Goal: Information Seeking & Learning: Learn about a topic

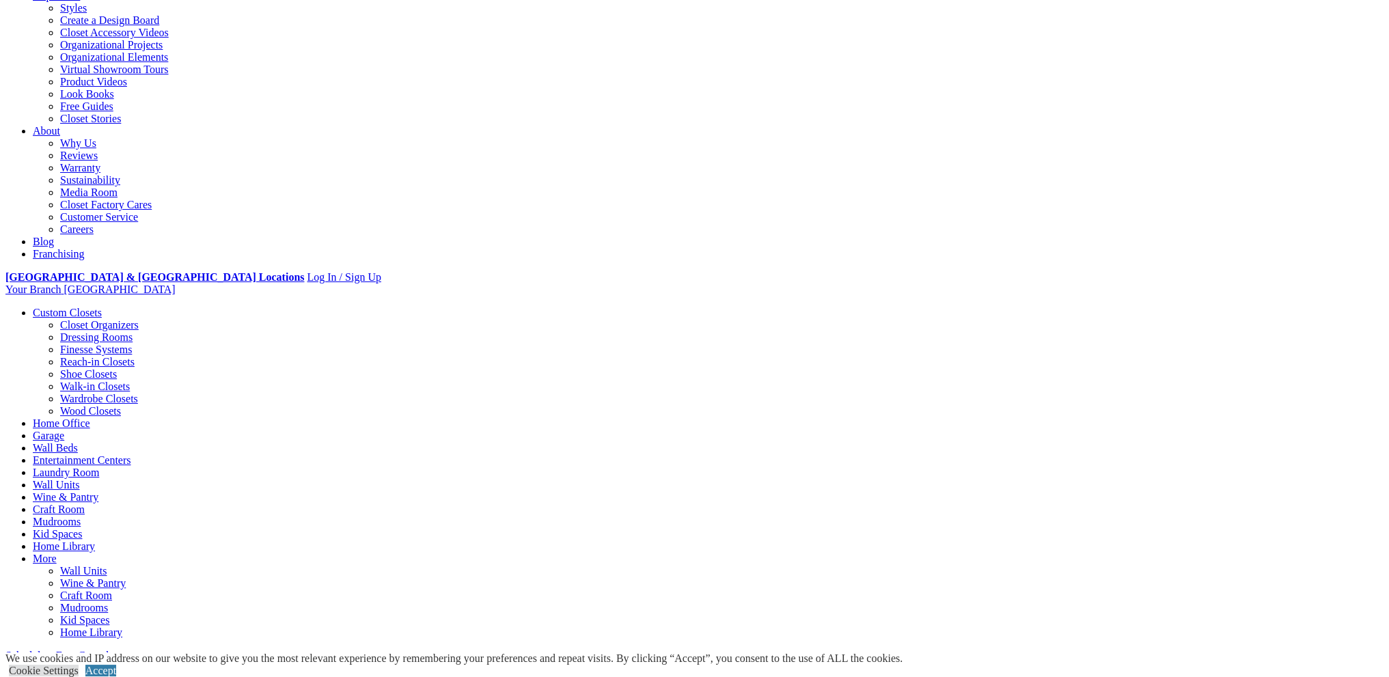
scroll to position [273, 0]
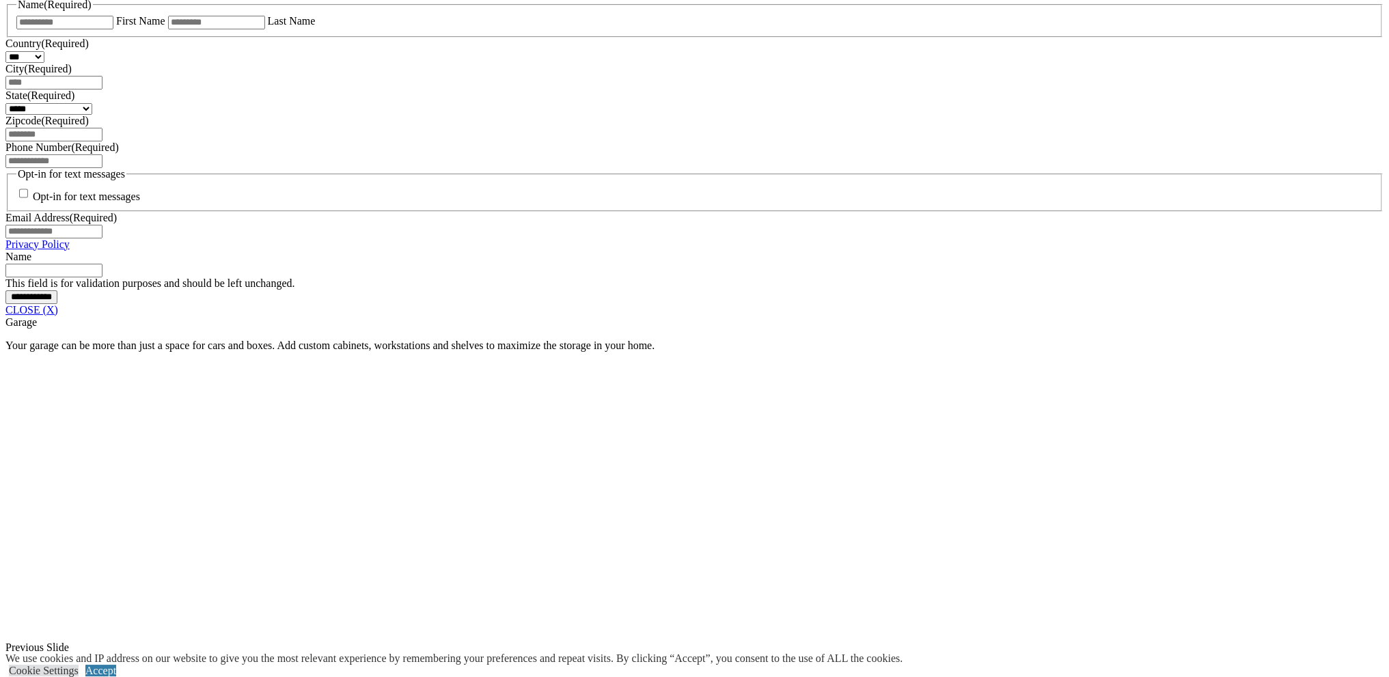
scroll to position [1025, 0]
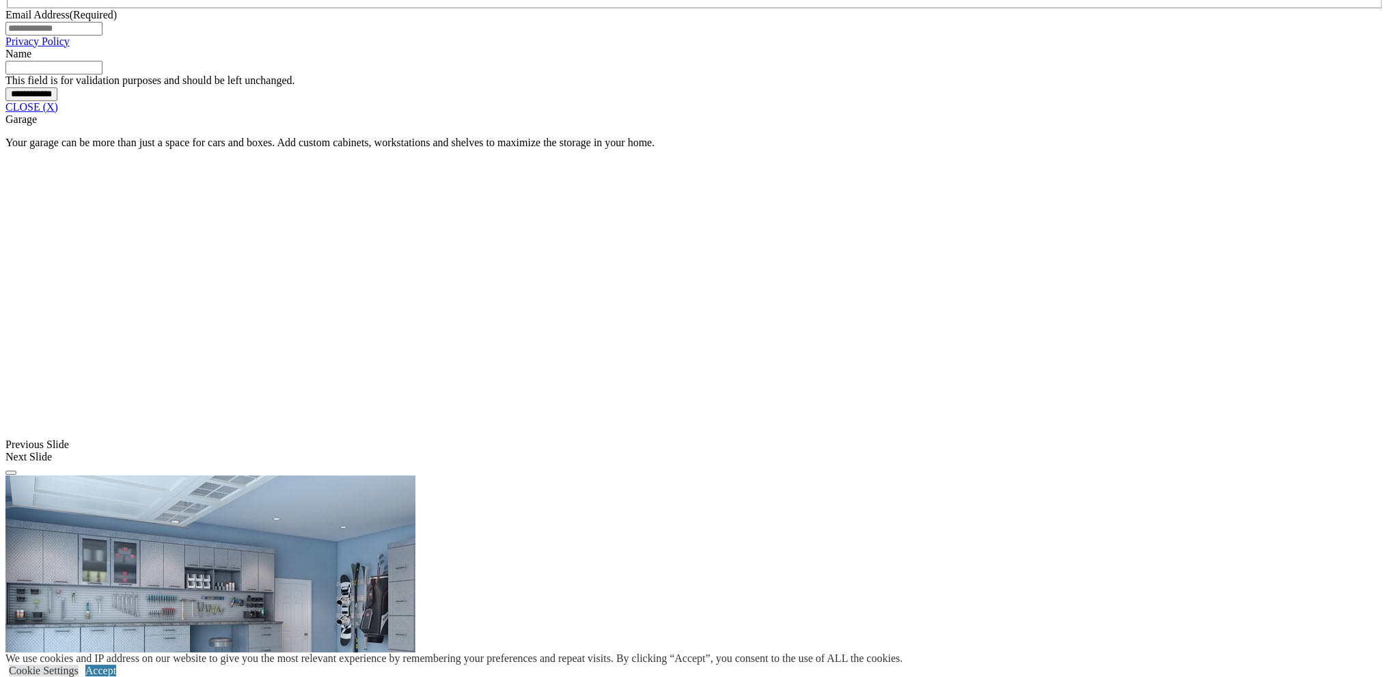
scroll to position [1162, 0]
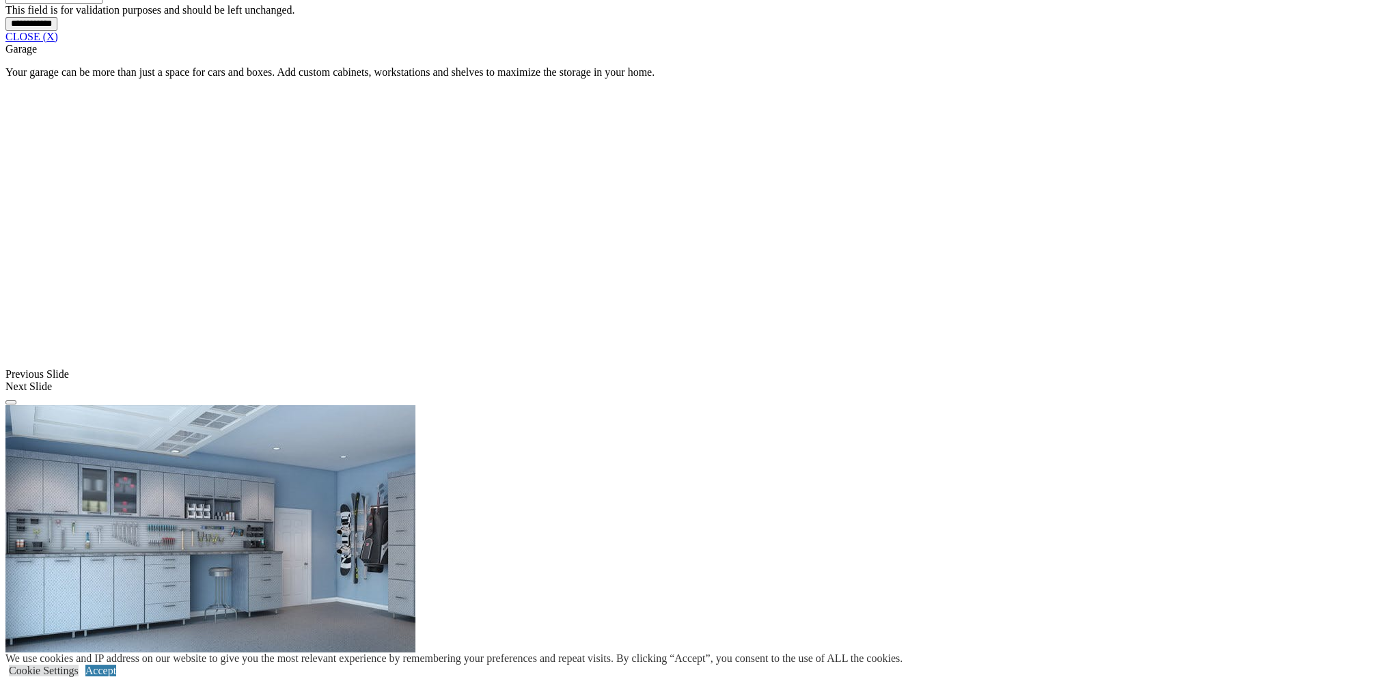
scroll to position [1298, 0]
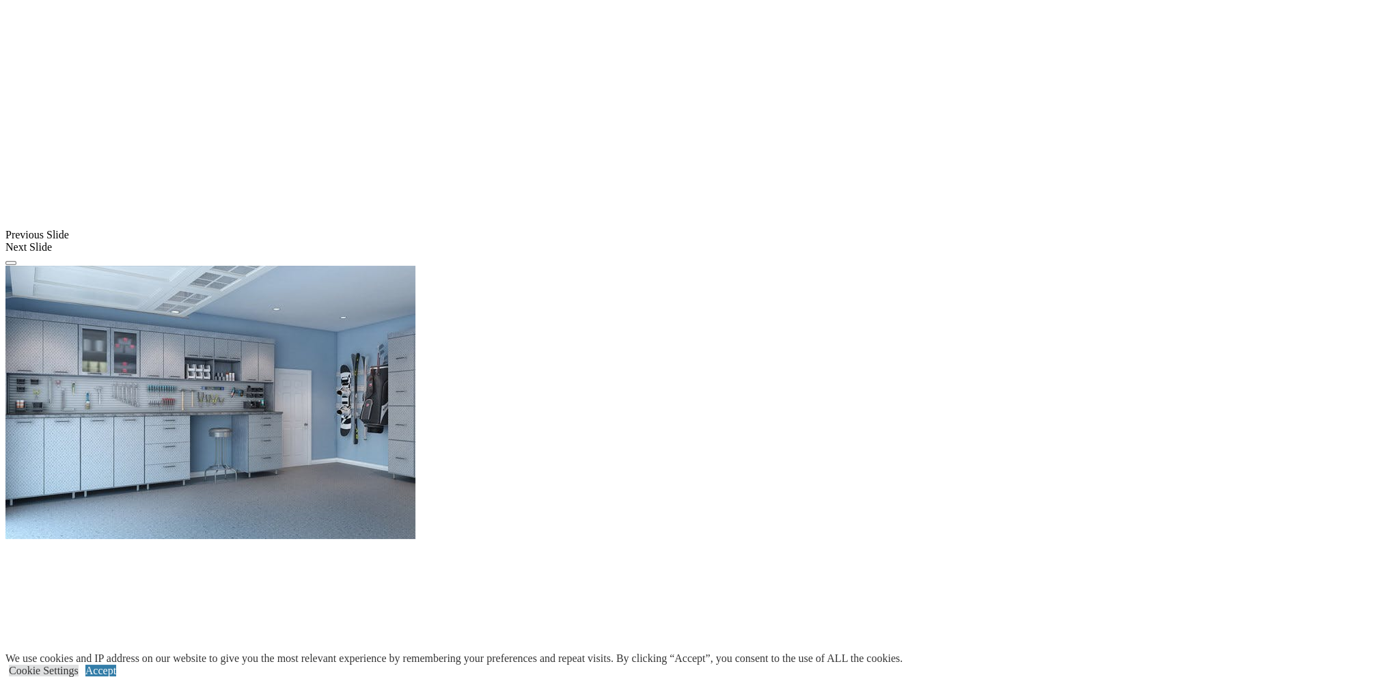
scroll to position [1503, 0]
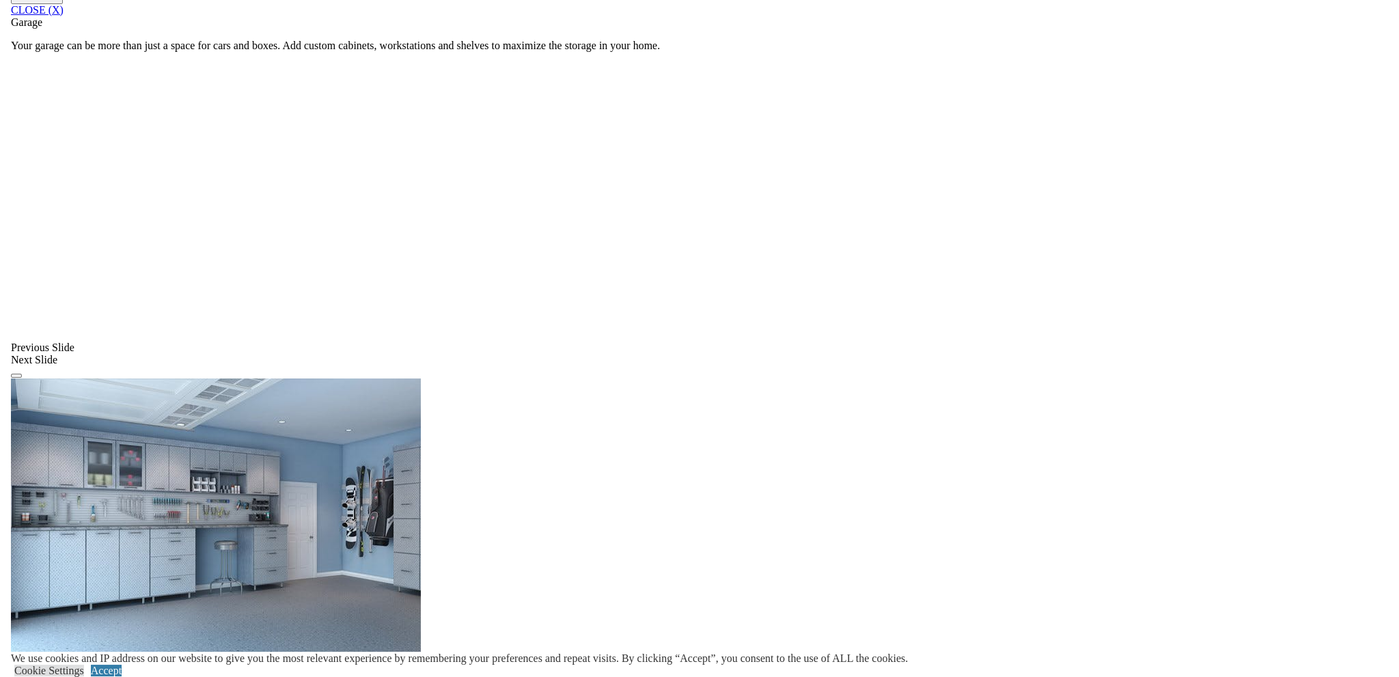
scroll to position [1435, 0]
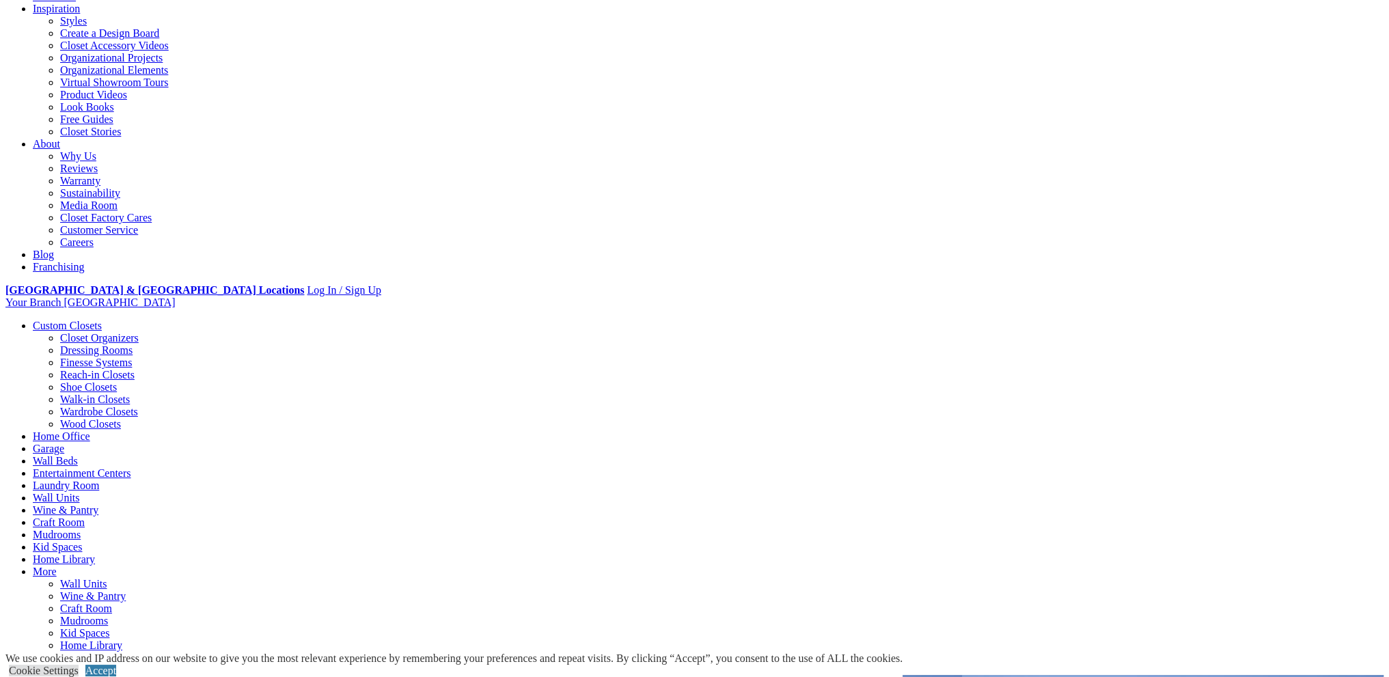
scroll to position [342, 0]
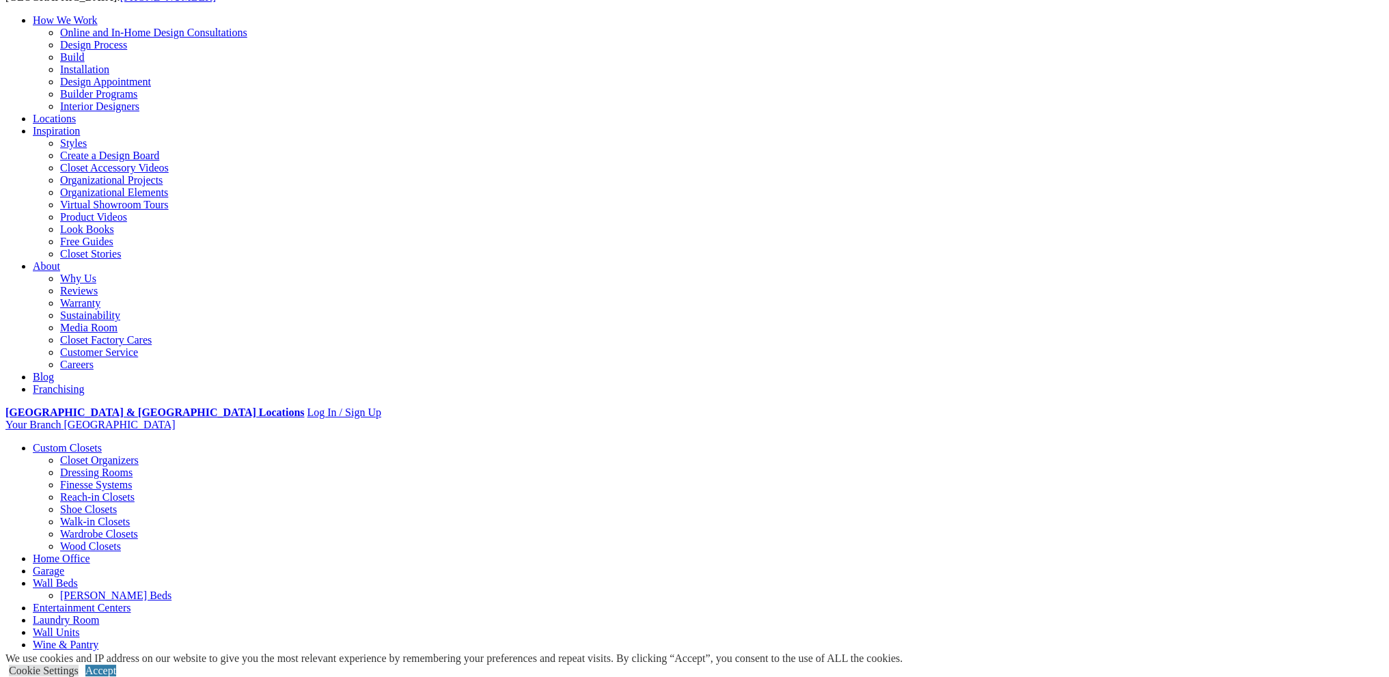
scroll to position [137, 0]
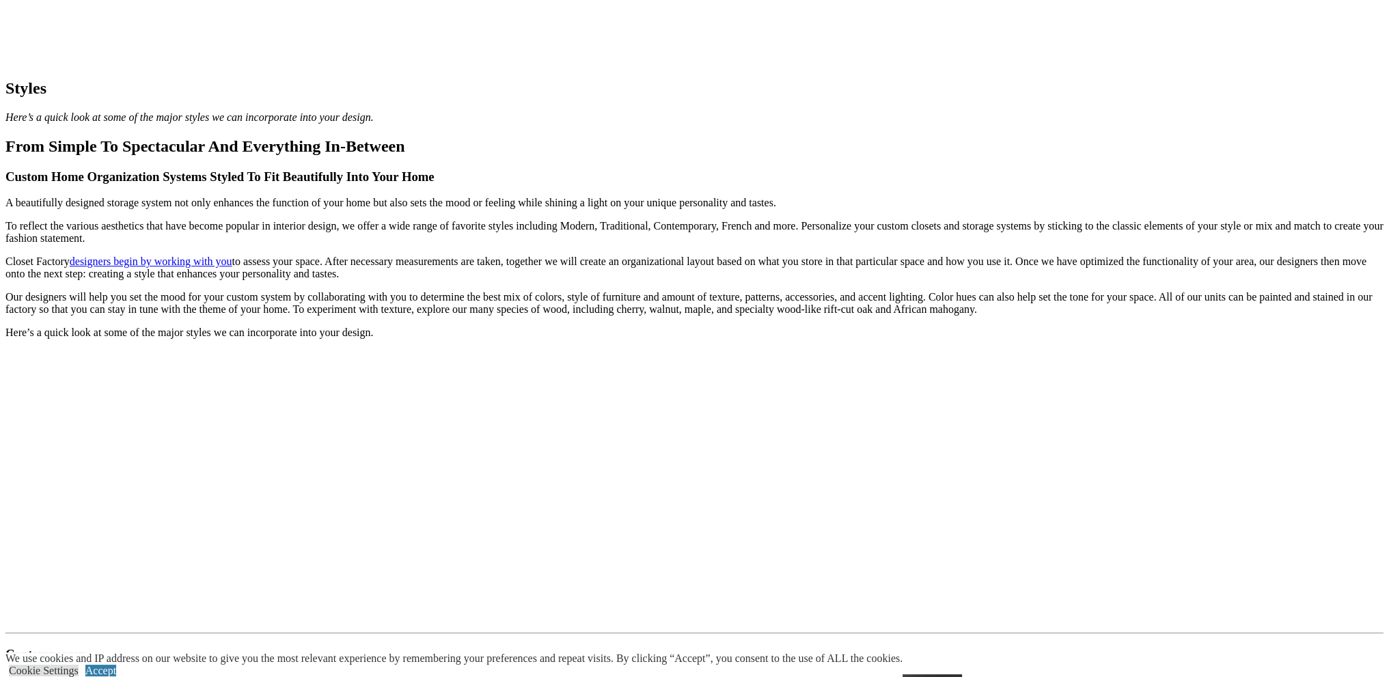
scroll to position [752, 0]
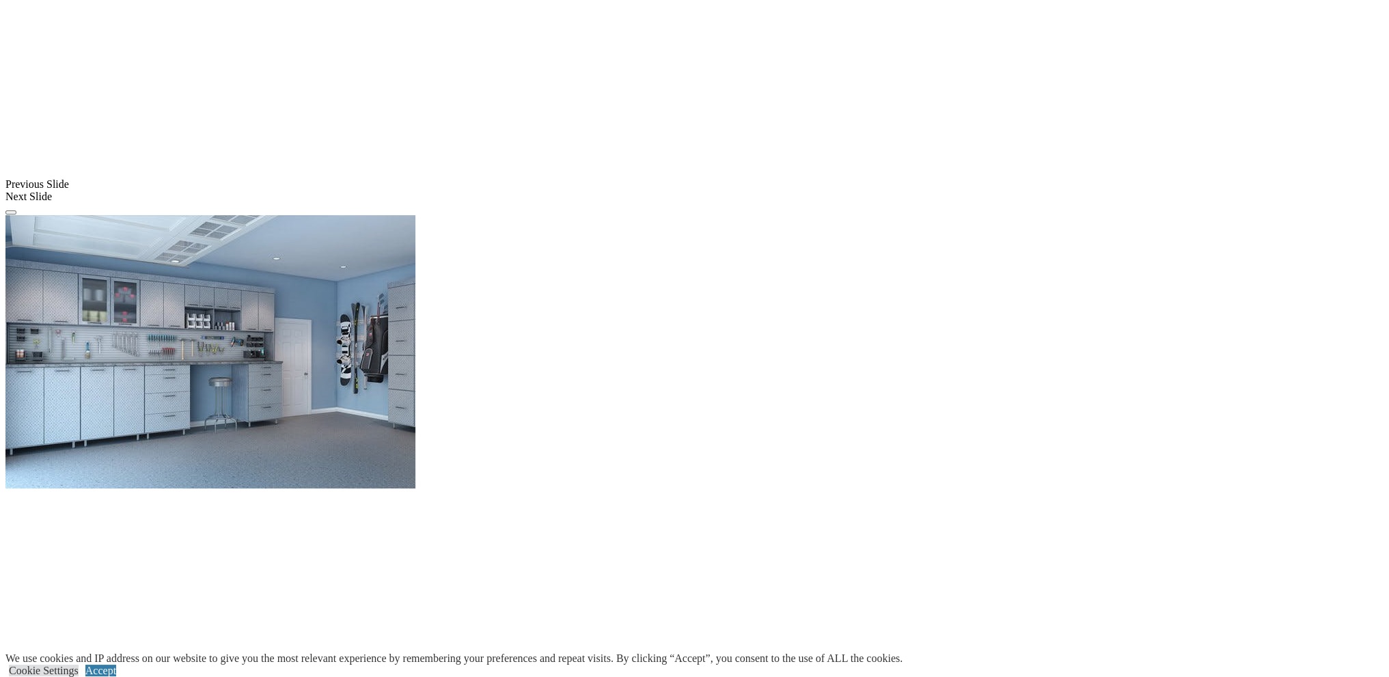
scroll to position [1298, 0]
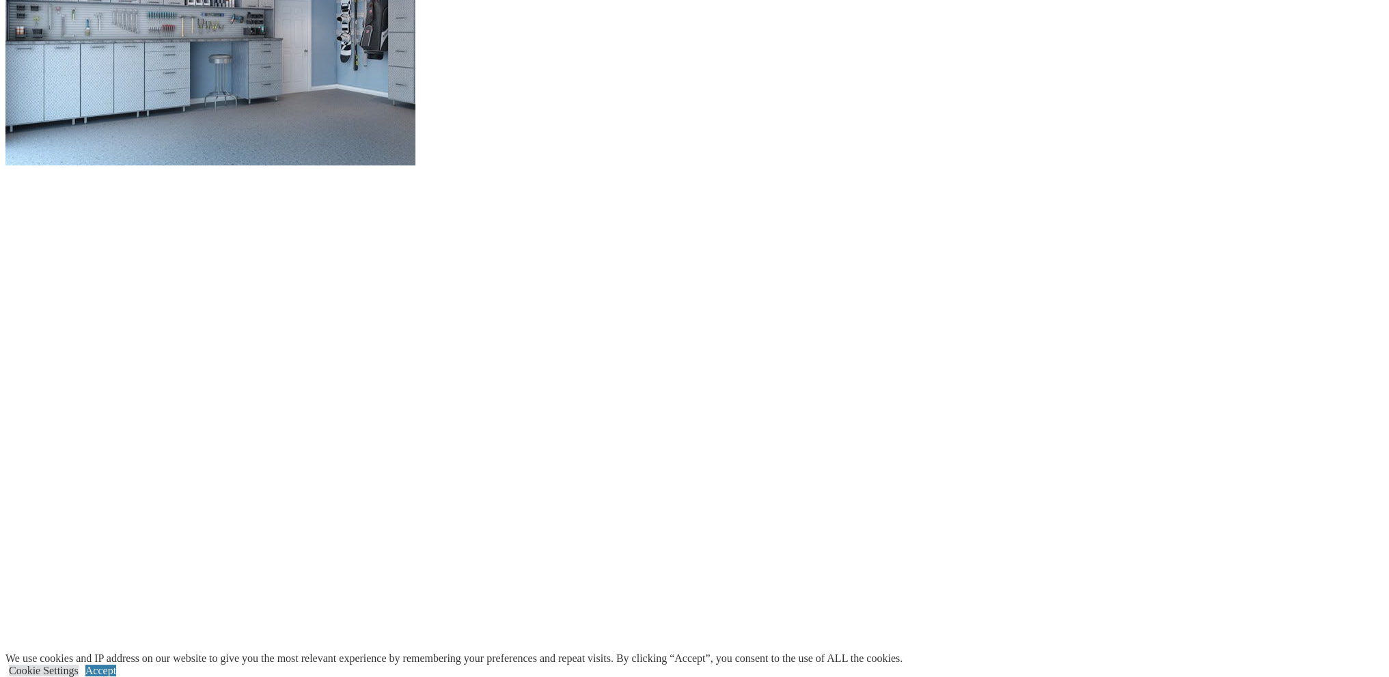
scroll to position [1572, 0]
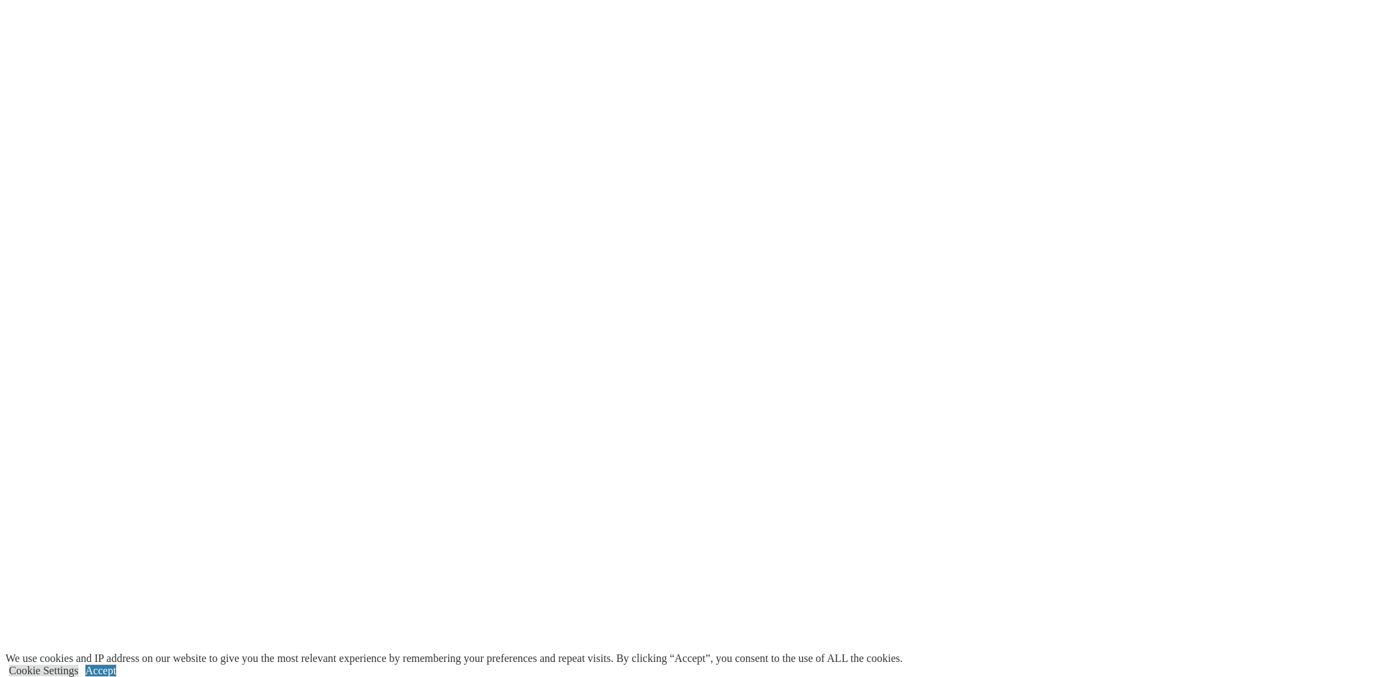
scroll to position [1708, 0]
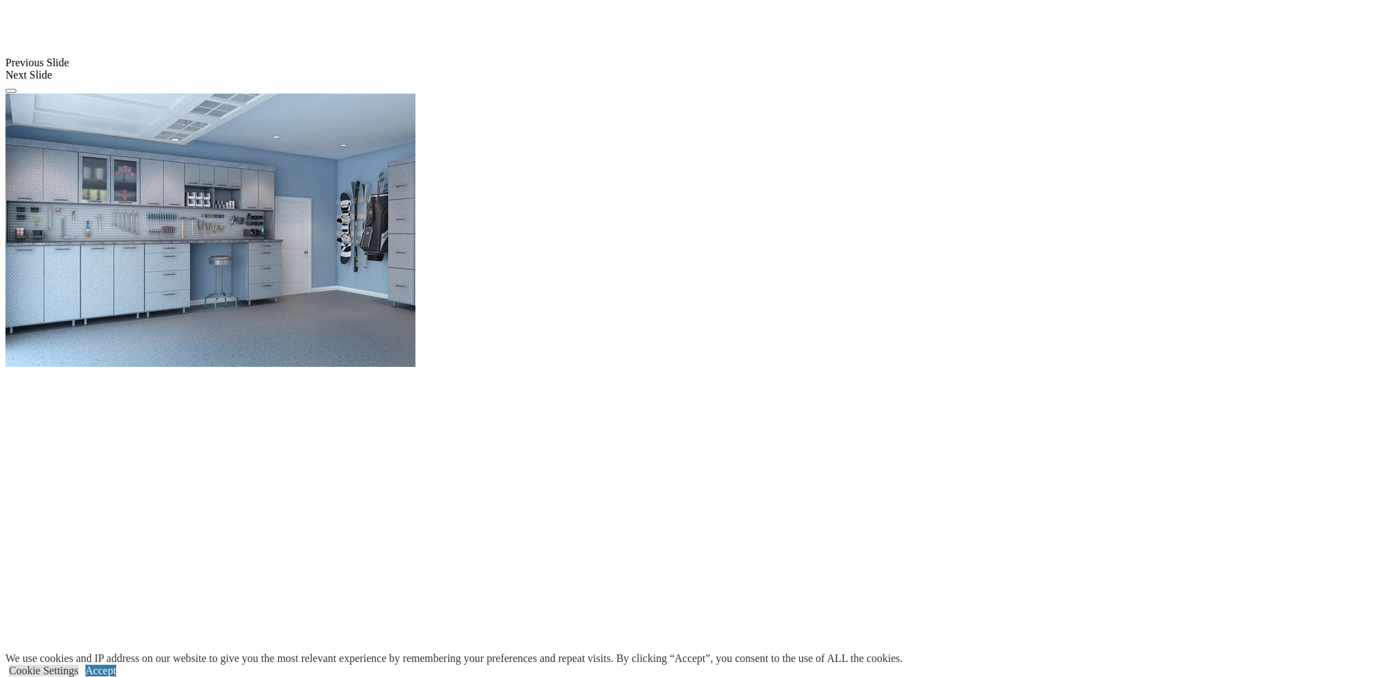
scroll to position [1230, 0]
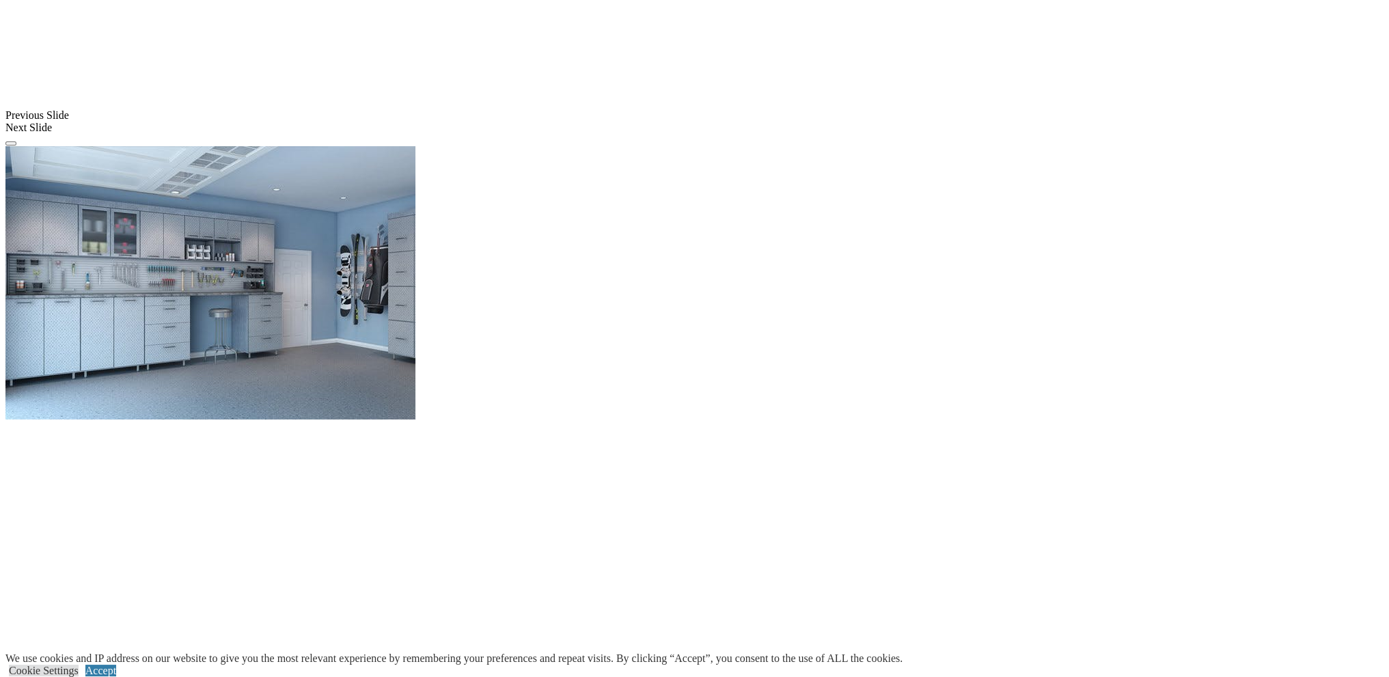
scroll to position [1162, 0]
